Goal: Find specific page/section: Find specific page/section

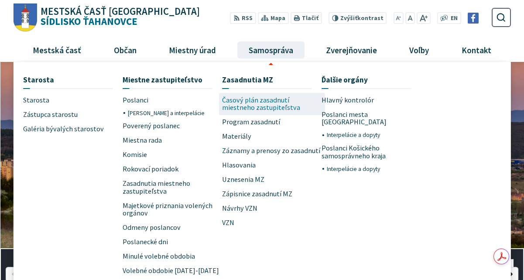
click at [256, 104] on span "Časový plán zasadnutí miestneho zastupiteľstva" at bounding box center [271, 104] width 99 height 22
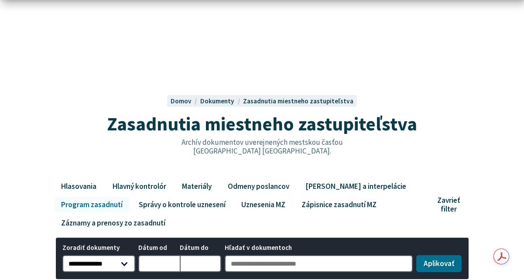
scroll to position [218, 0]
